Goal: Information Seeking & Learning: Learn about a topic

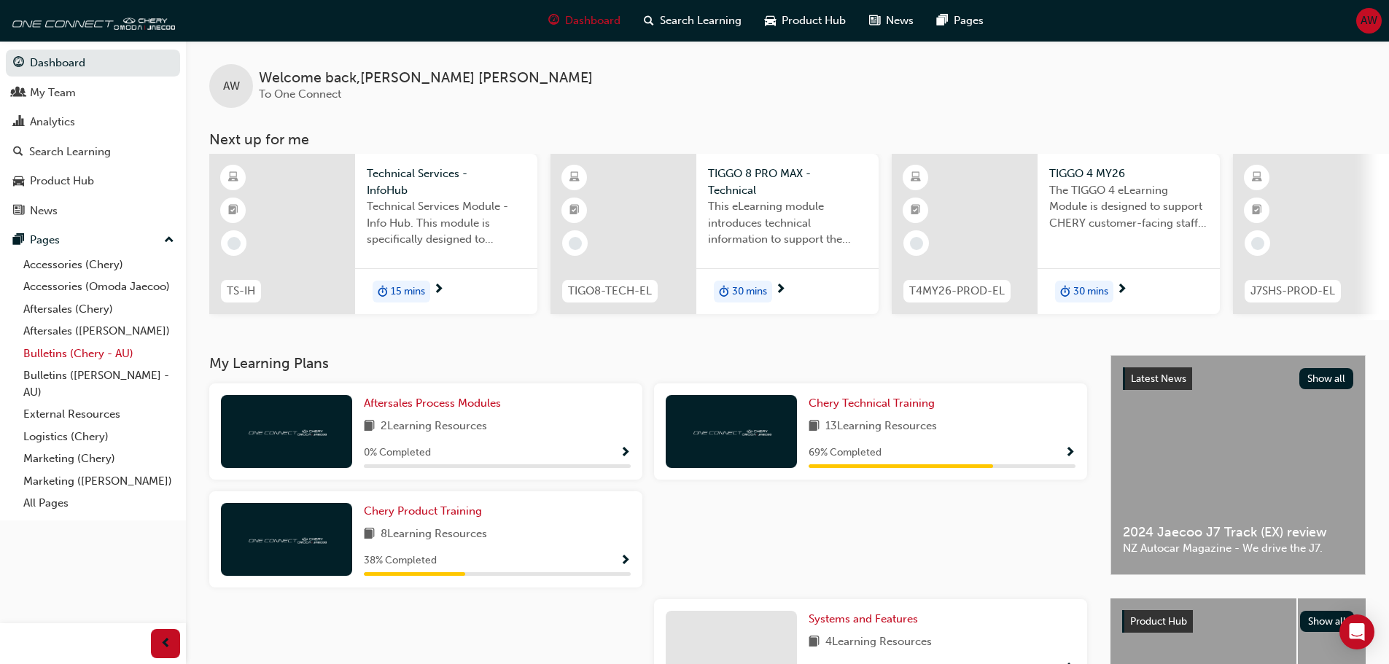
click at [82, 352] on link "Bulletins (Chery - AU)" at bounding box center [98, 354] width 163 height 23
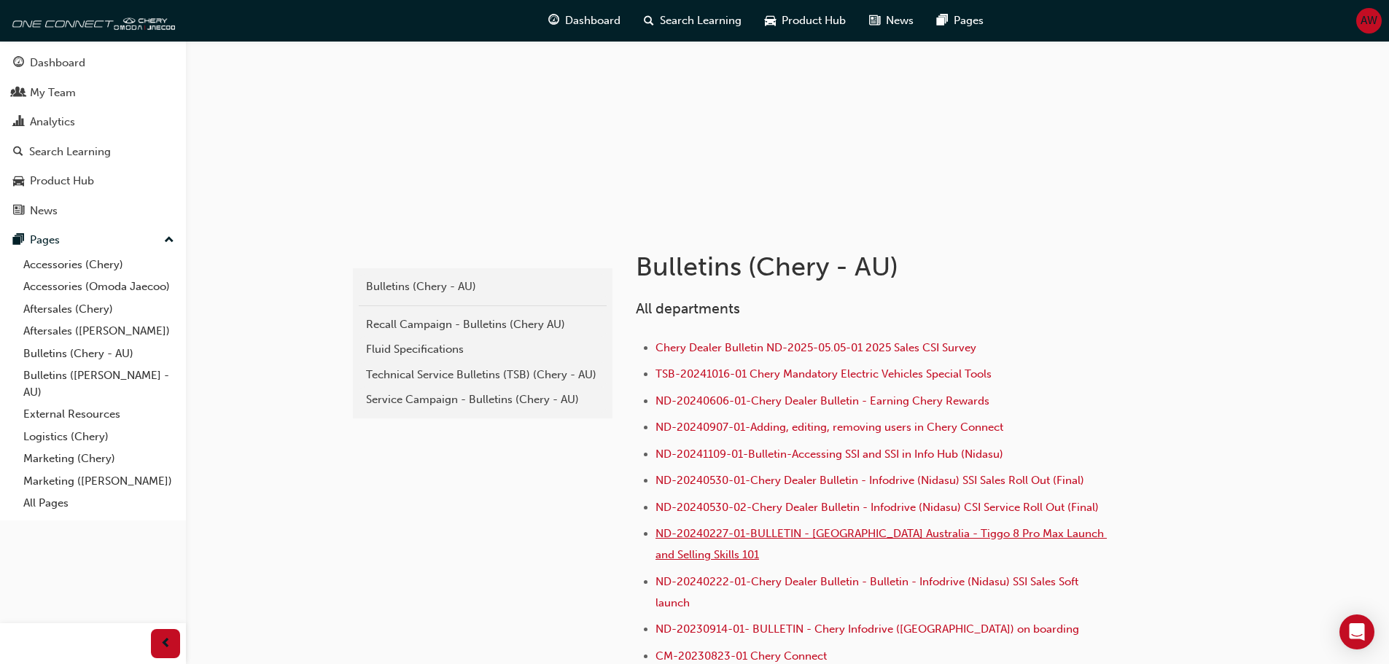
scroll to position [73, 0]
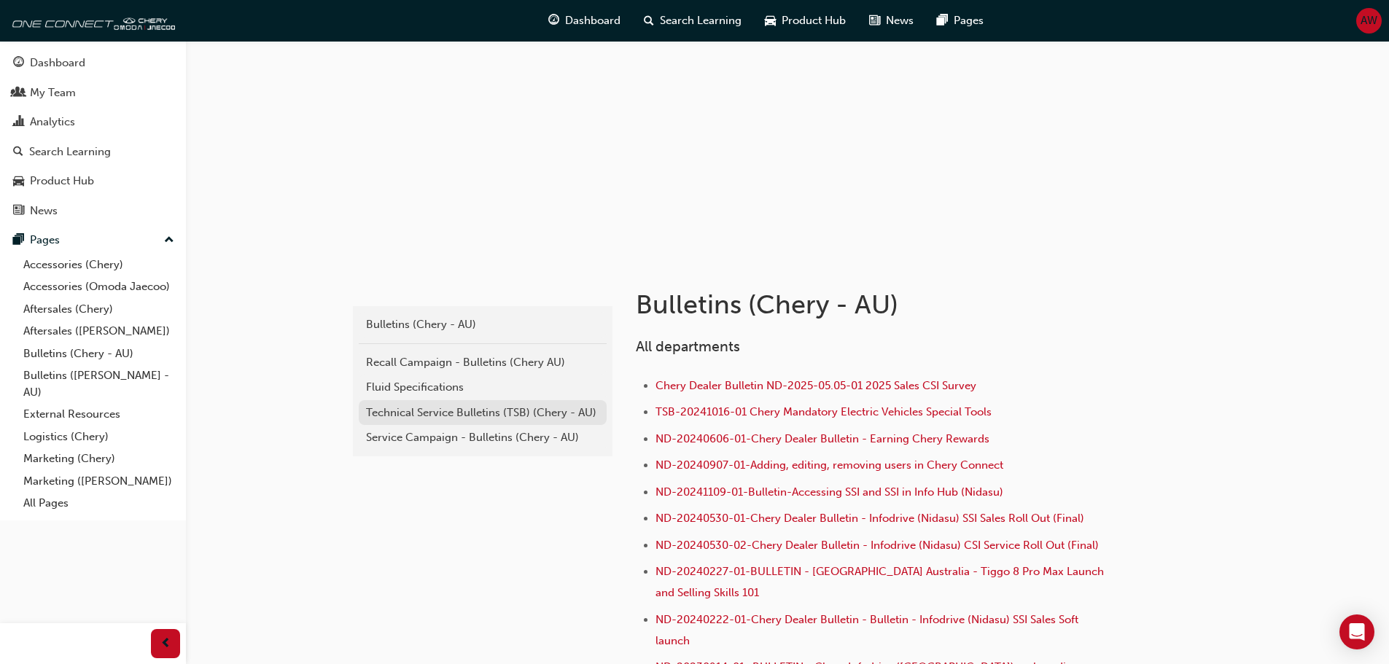
click at [469, 413] on div "Technical Service Bulletins (TSB) (Chery - AU)" at bounding box center [482, 413] width 233 height 17
